Goal: Task Accomplishment & Management: Manage account settings

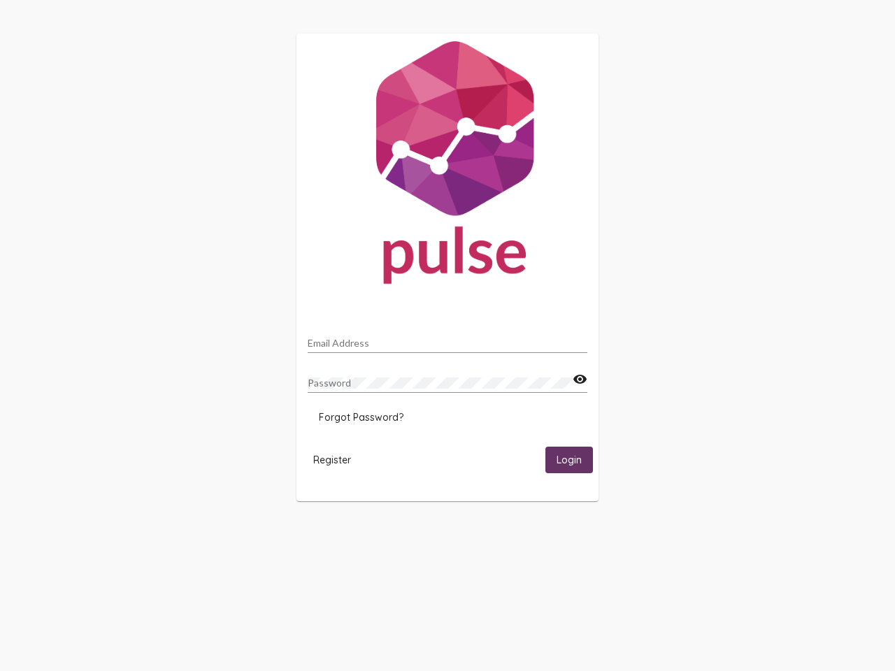
click at [447, 339] on input "Email Address" at bounding box center [448, 343] width 280 height 11
click at [579, 380] on mat-icon "visibility" at bounding box center [579, 379] width 15 height 17
click at [361, 417] on span "Forgot Password?" at bounding box center [361, 417] width 85 height 13
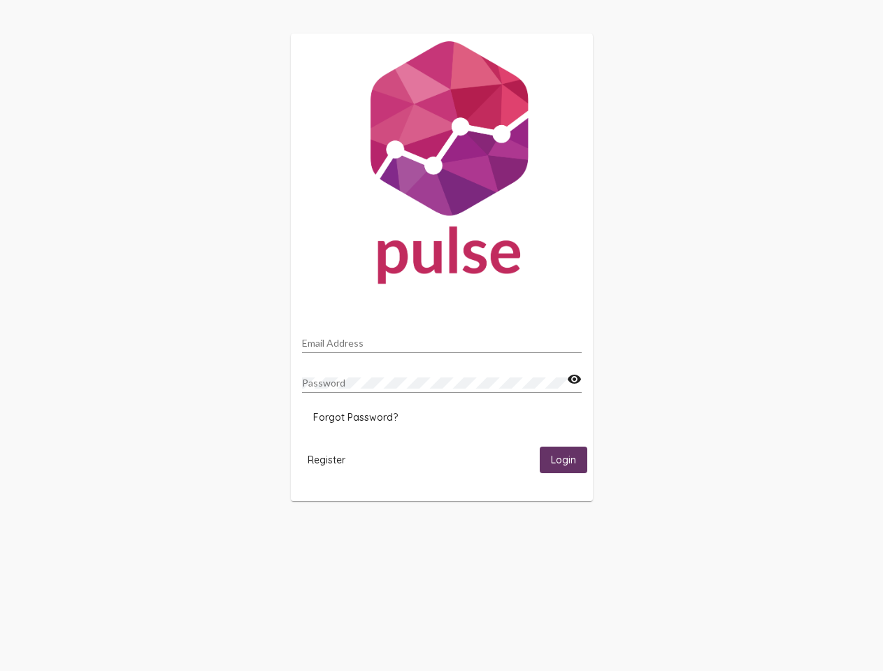
click at [332, 459] on span "Register" at bounding box center [327, 460] width 38 height 13
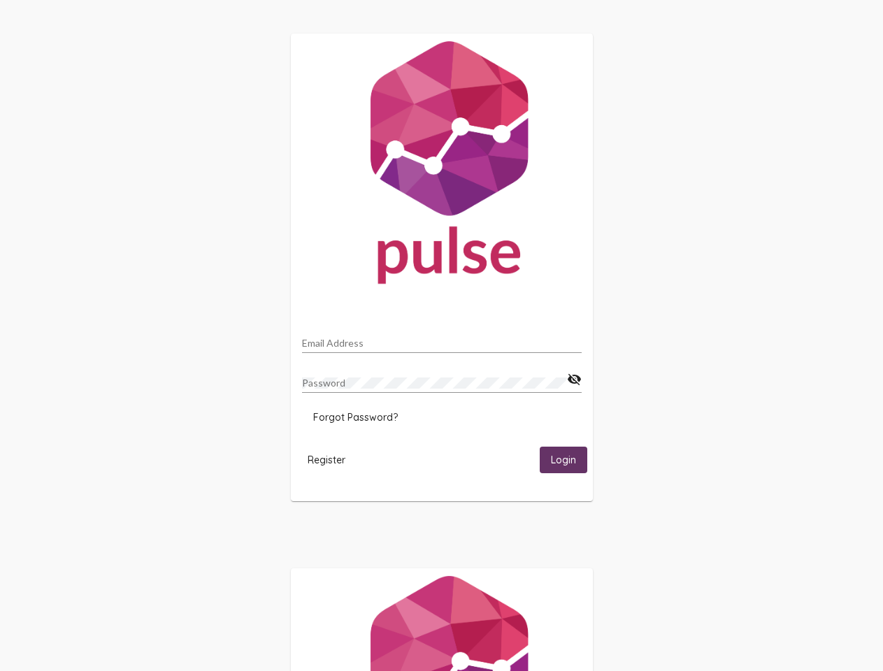
click at [569, 459] on span "Login" at bounding box center [563, 460] width 25 height 13
